Goal: Information Seeking & Learning: Learn about a topic

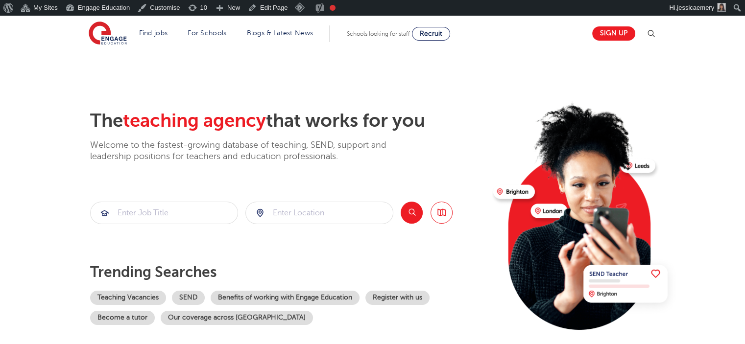
click at [63, 72] on section "The teaching agency that works for you Welcome to the fastest-growing database …" at bounding box center [372, 212] width 745 height 323
click at [270, 25] on li "Blogs & Latest News" at bounding box center [280, 33] width 74 height 17
click at [283, 37] on li "Blogs & Latest News" at bounding box center [280, 33] width 74 height 17
click at [296, 32] on link "Blogs & Latest News" at bounding box center [280, 32] width 67 height 7
